Goal: Navigation & Orientation: Find specific page/section

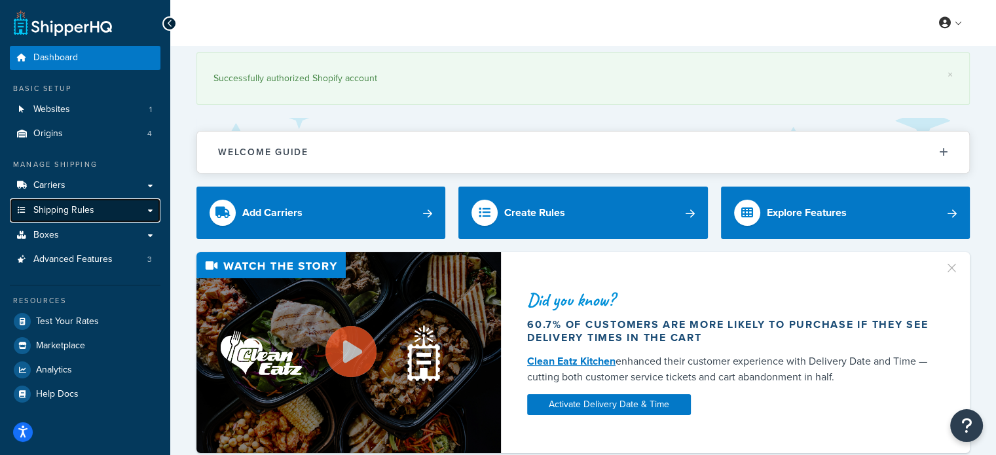
click at [87, 218] on link "Shipping Rules" at bounding box center [85, 210] width 151 height 24
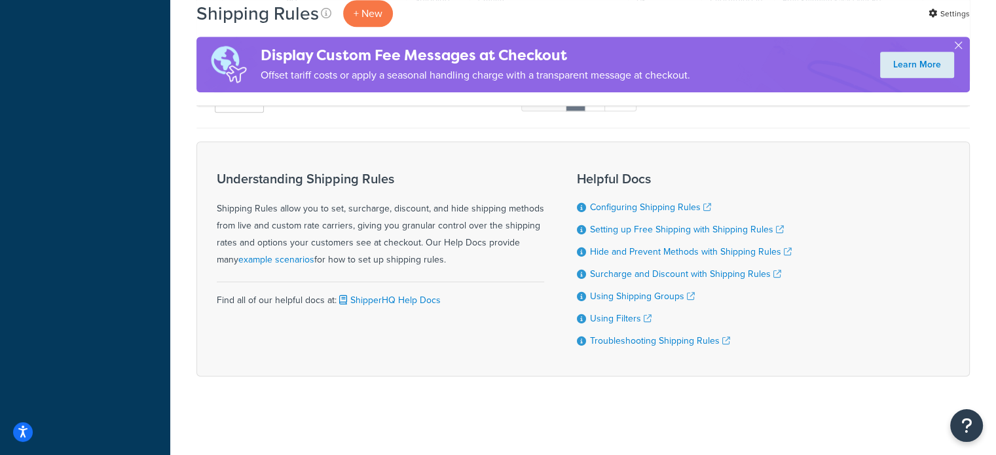
scroll to position [857, 0]
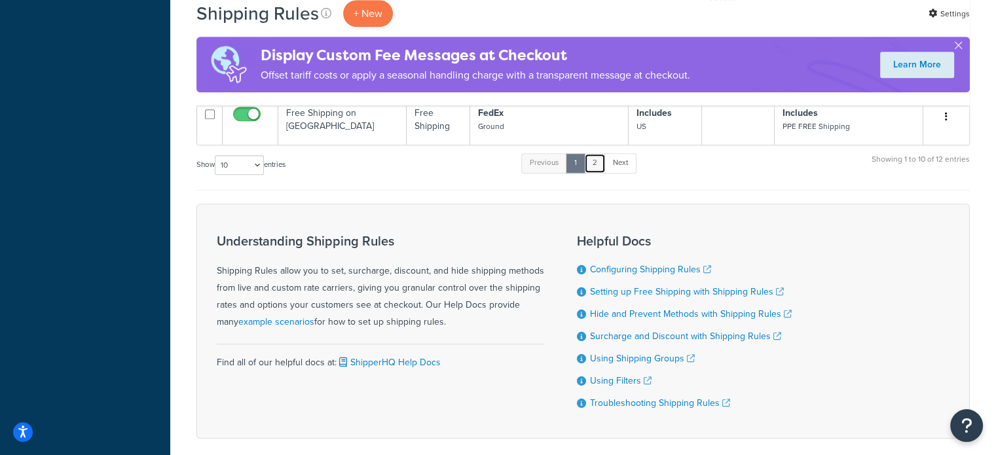
click at [597, 170] on link "2" at bounding box center [595, 163] width 22 height 20
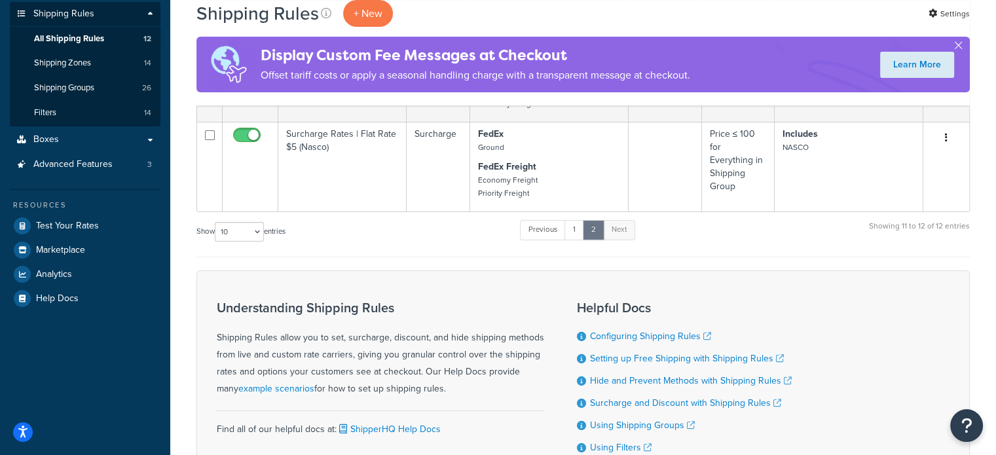
scroll to position [131, 0]
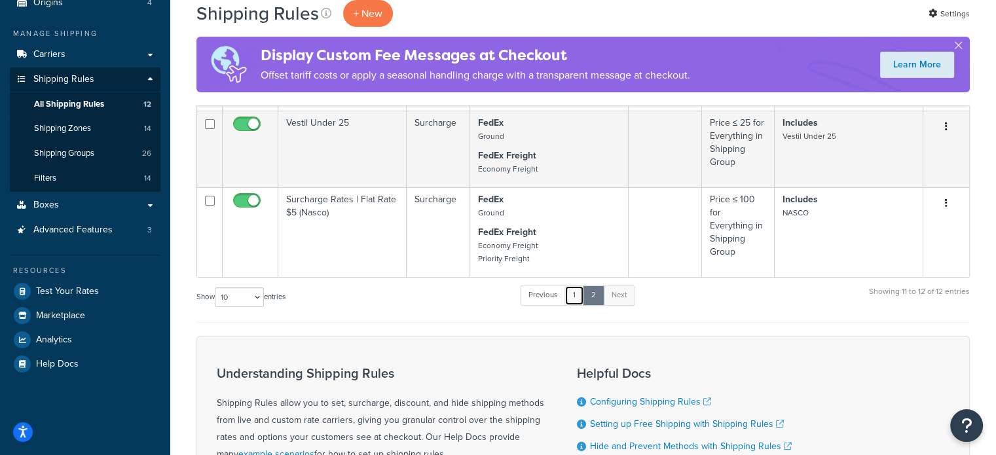
click at [573, 295] on link "1" at bounding box center [575, 296] width 20 height 20
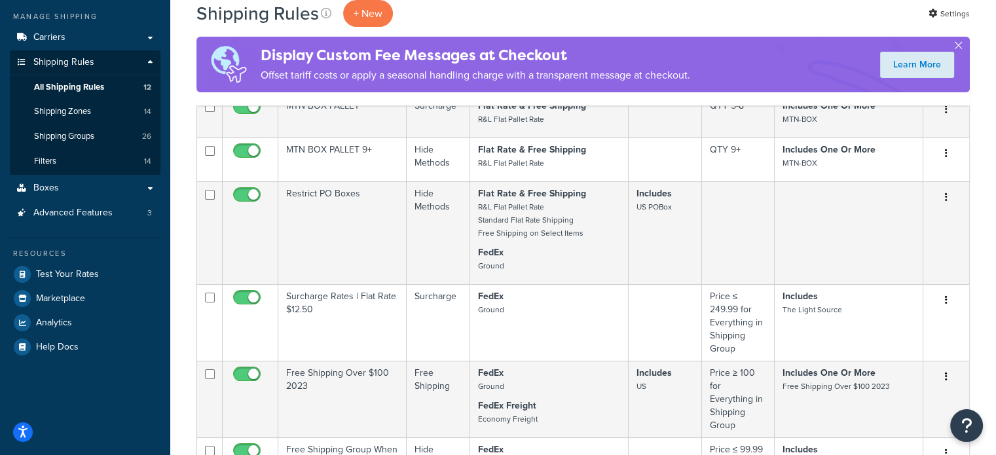
scroll to position [77, 0]
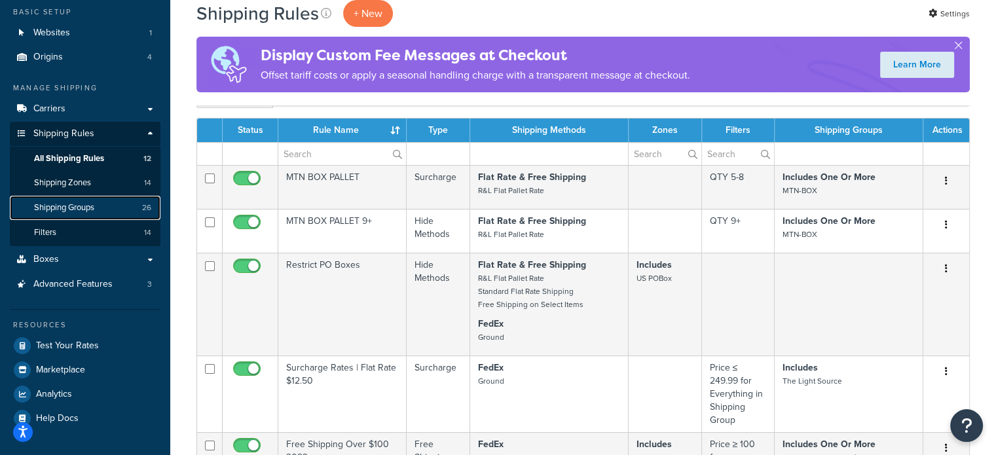
click at [83, 210] on span "Shipping Groups" at bounding box center [64, 207] width 60 height 11
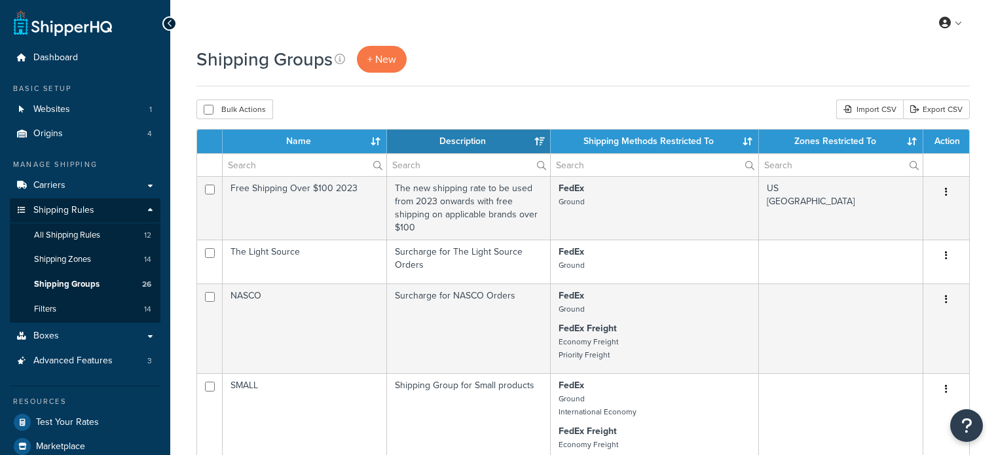
select select "15"
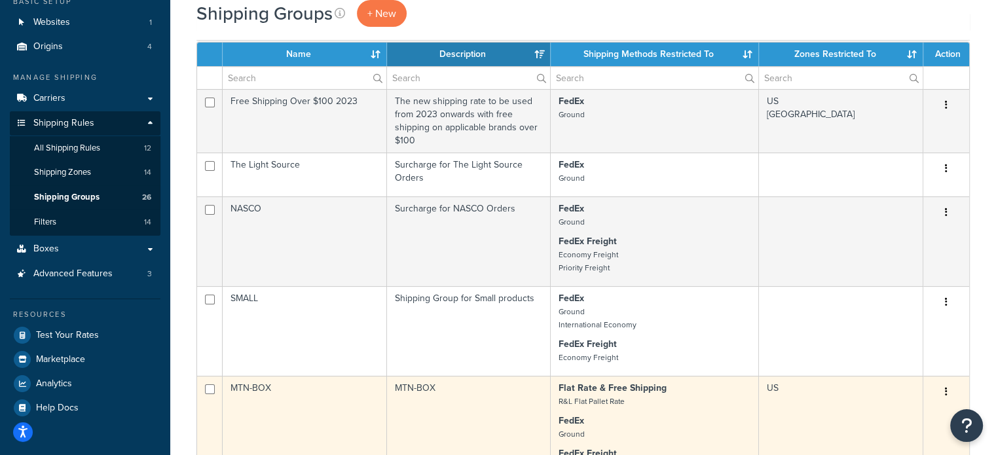
scroll to position [66, 0]
